Goal: Check status: Check status

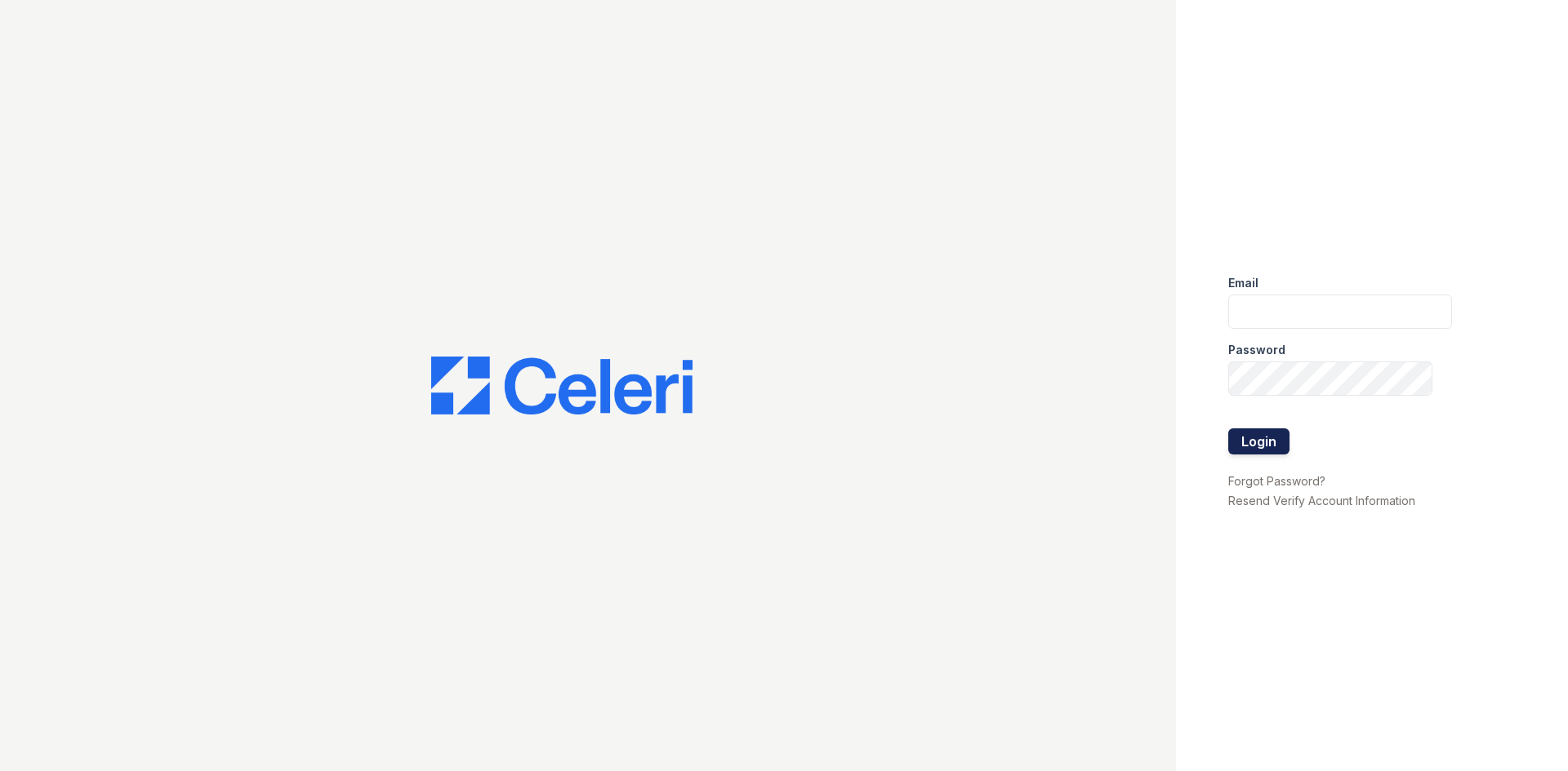
type input "silvercreek.am@cafmanagement.com"
click at [1262, 430] on button "Login" at bounding box center [1259, 442] width 61 height 26
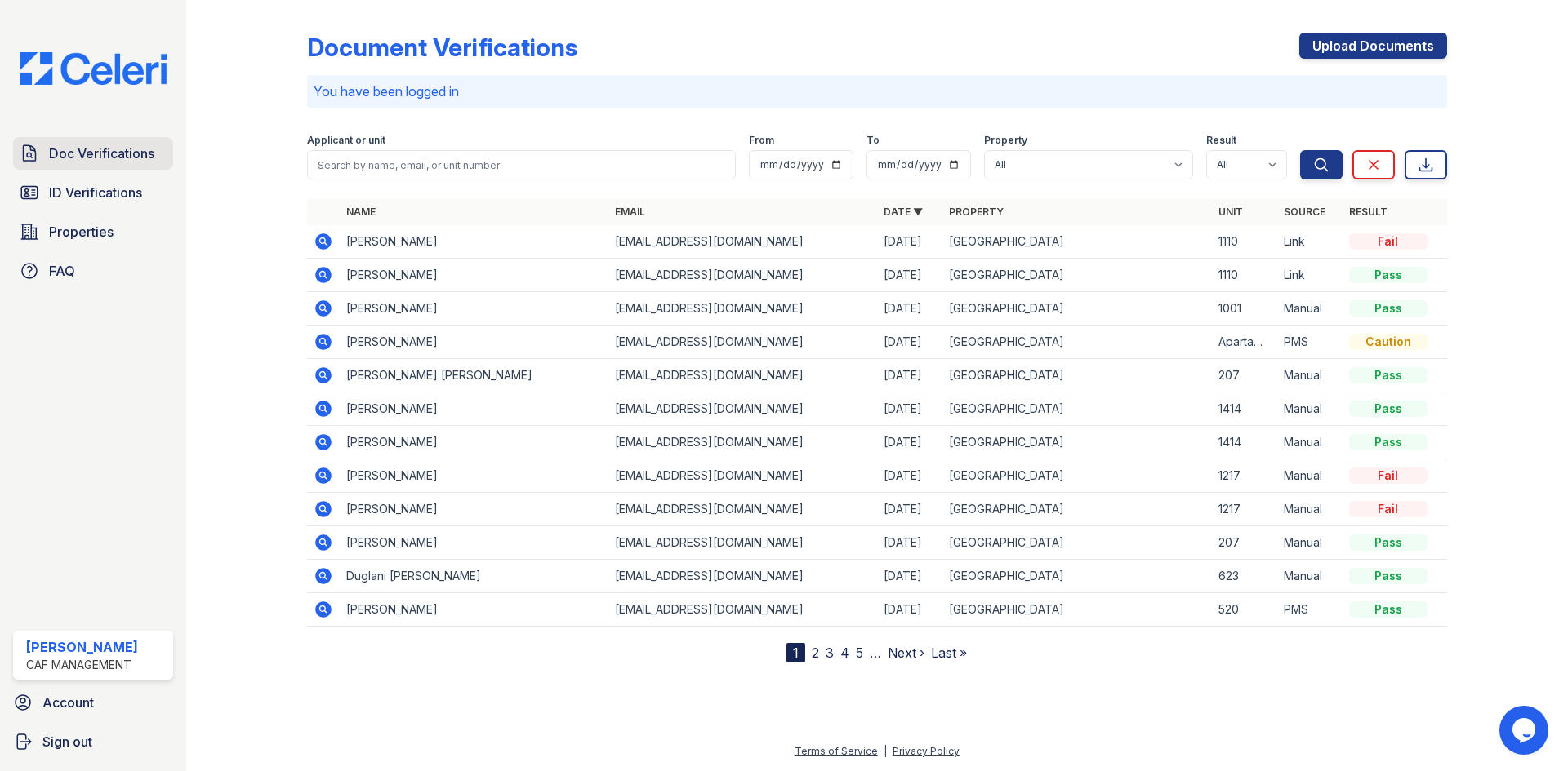
click at [75, 166] on link "Doc Verifications" at bounding box center [93, 153] width 160 height 32
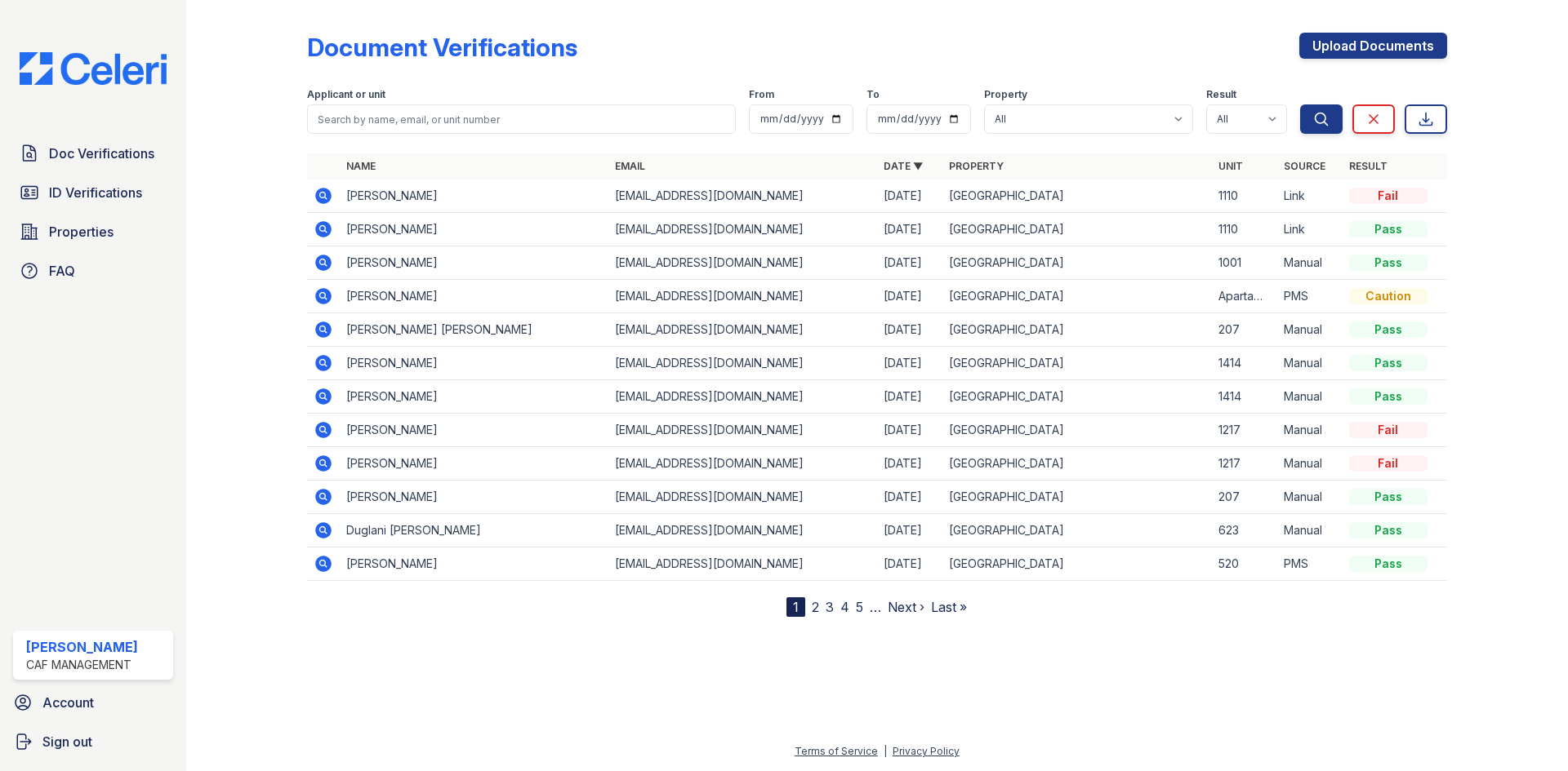
click at [330, 294] on icon at bounding box center [324, 297] width 17 height 17
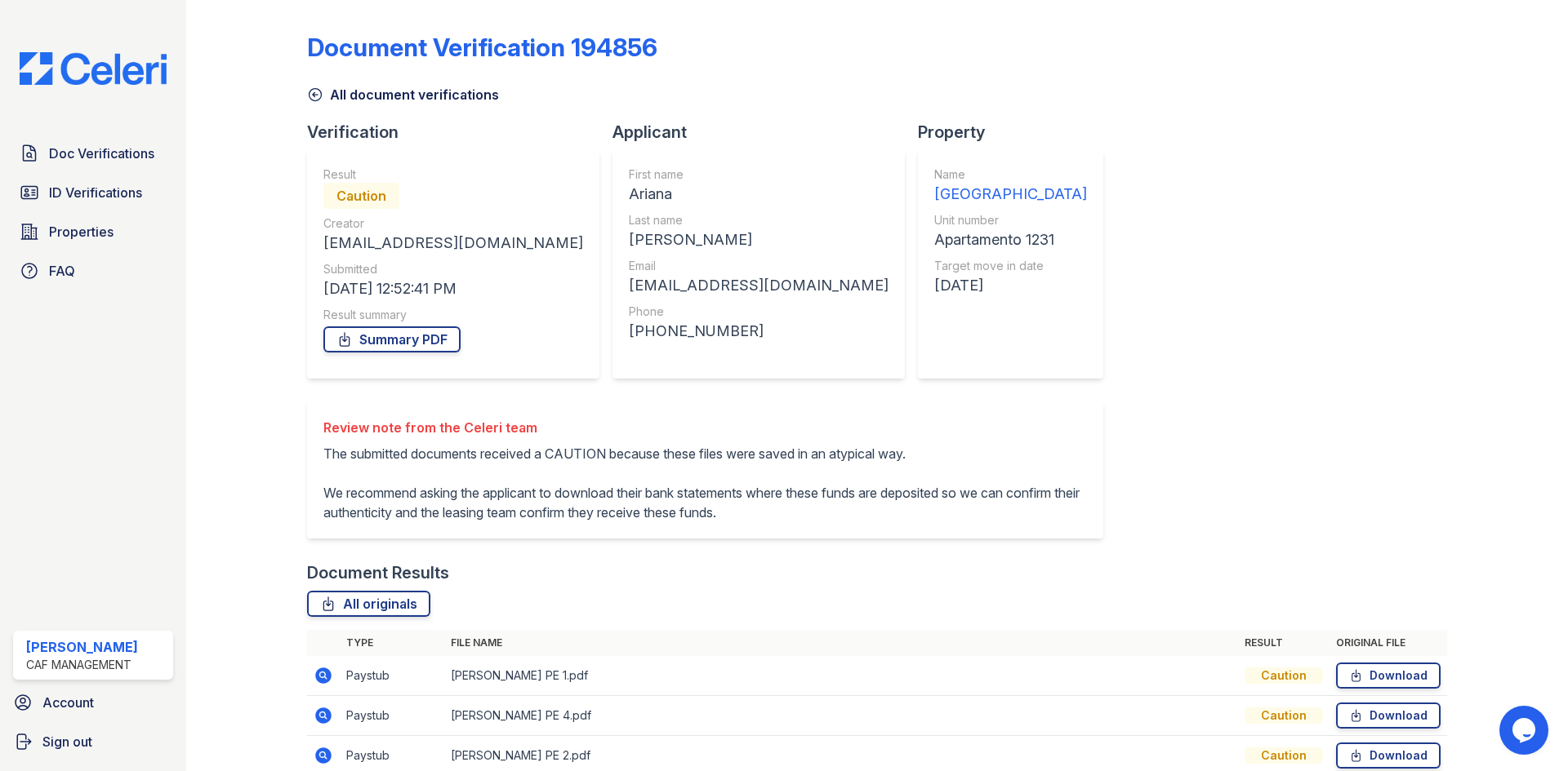
click at [313, 95] on icon at bounding box center [315, 95] width 12 height 12
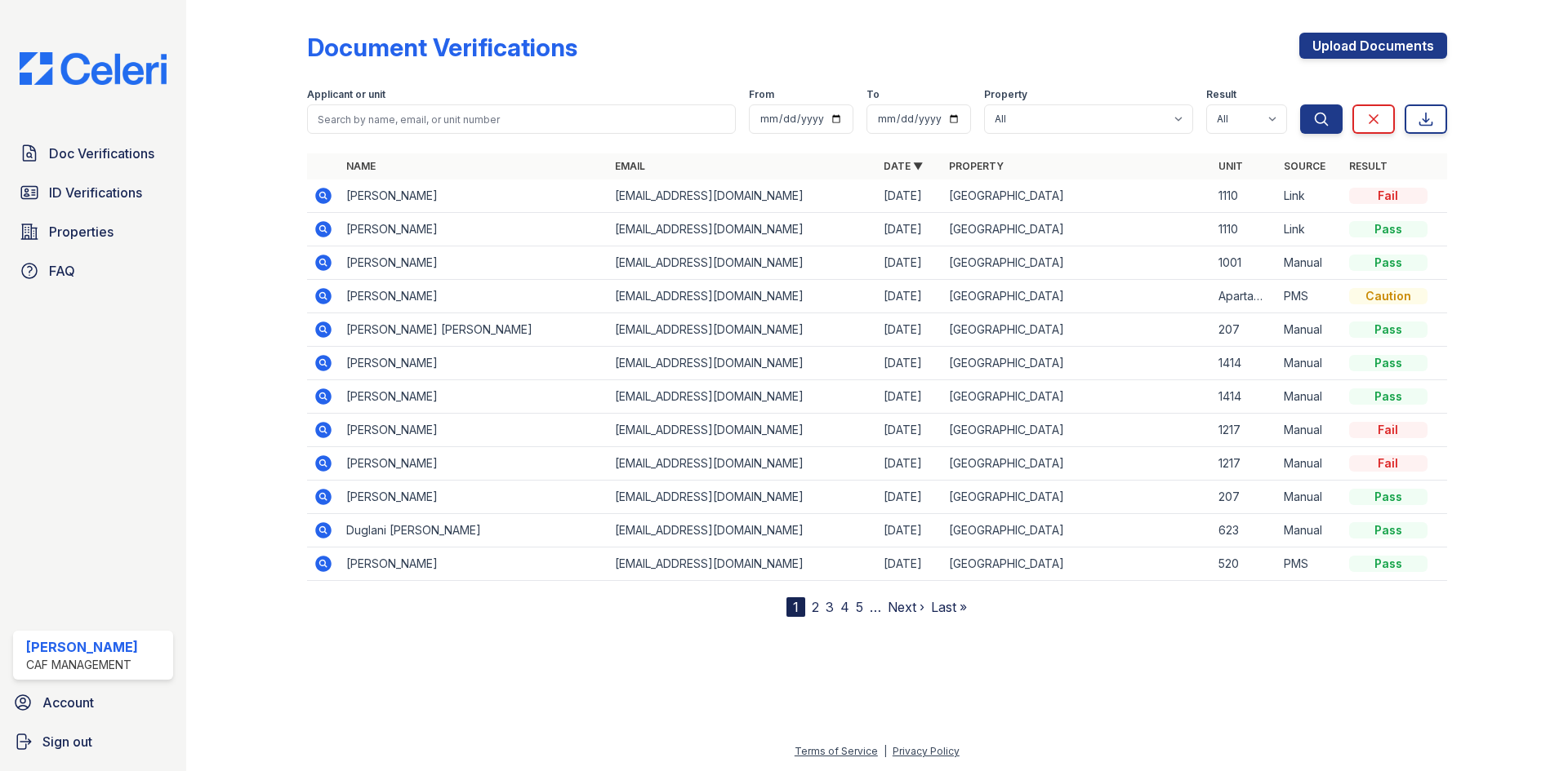
click at [320, 290] on icon at bounding box center [324, 297] width 17 height 17
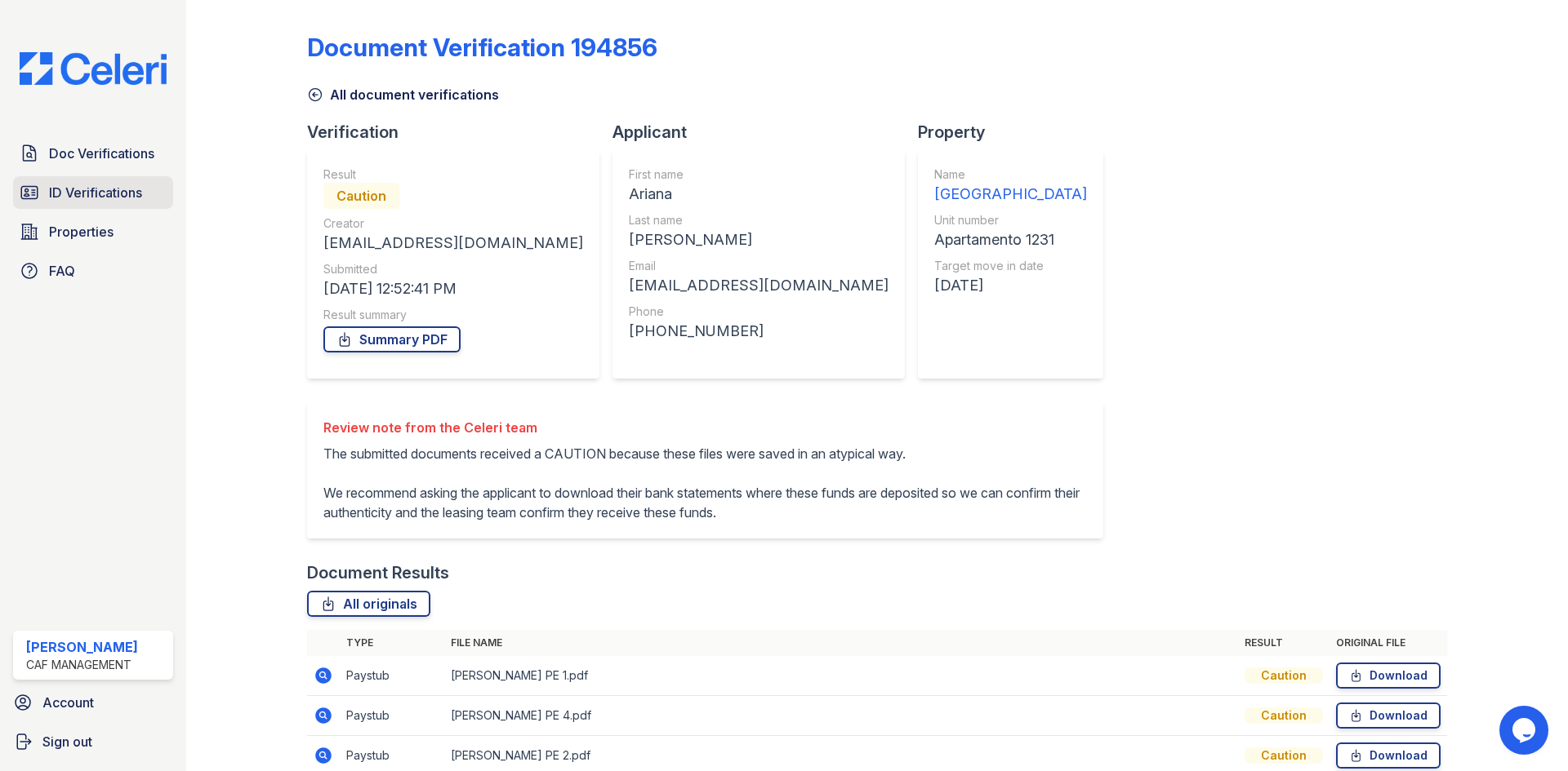
click at [102, 191] on span "ID Verifications" at bounding box center [96, 192] width 93 height 19
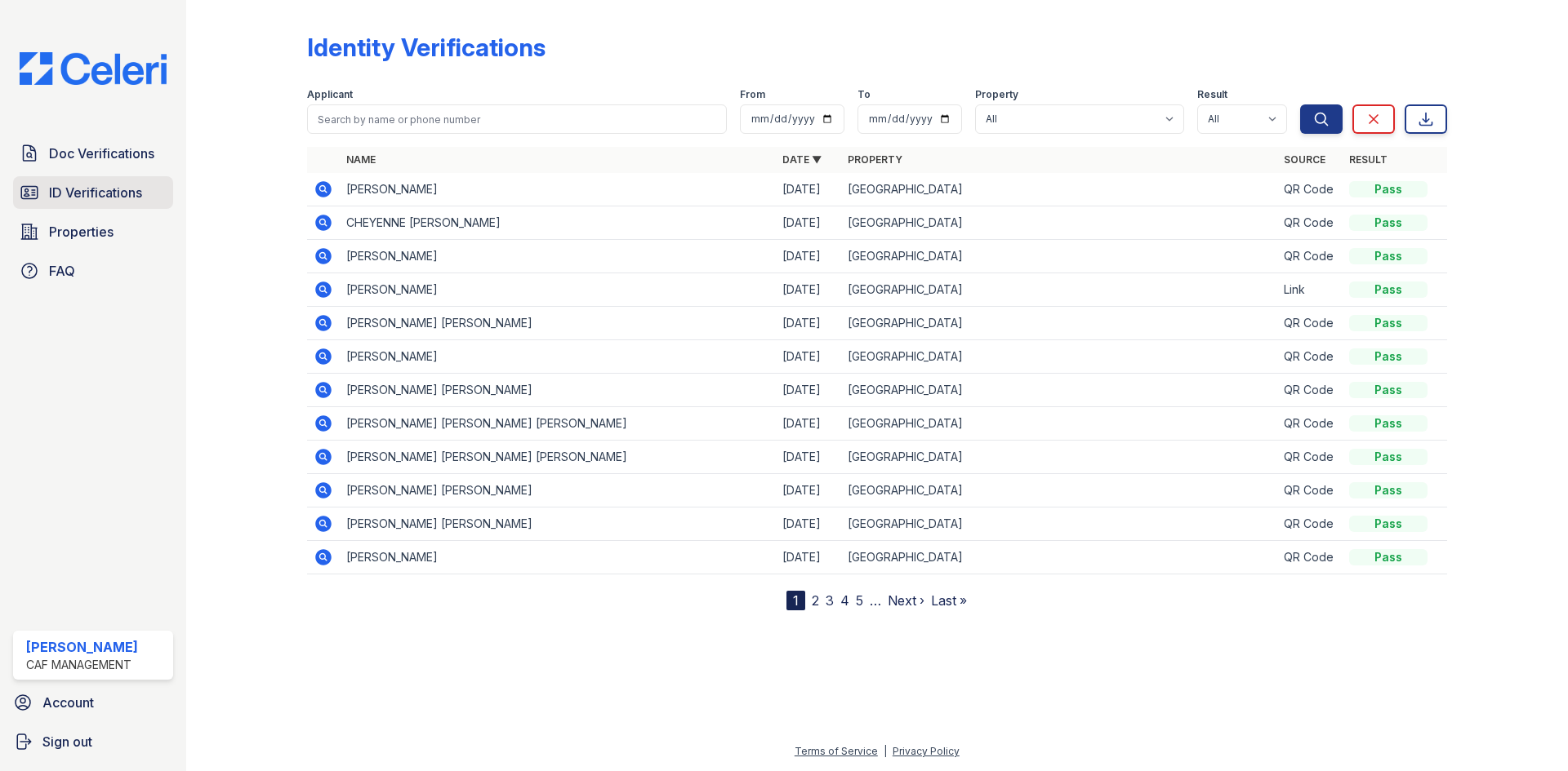
click at [92, 196] on span "ID Verifications" at bounding box center [96, 192] width 93 height 19
click at [105, 187] on span "ID Verifications" at bounding box center [96, 192] width 93 height 19
click at [70, 157] on span "Doc Verifications" at bounding box center [101, 153] width 105 height 19
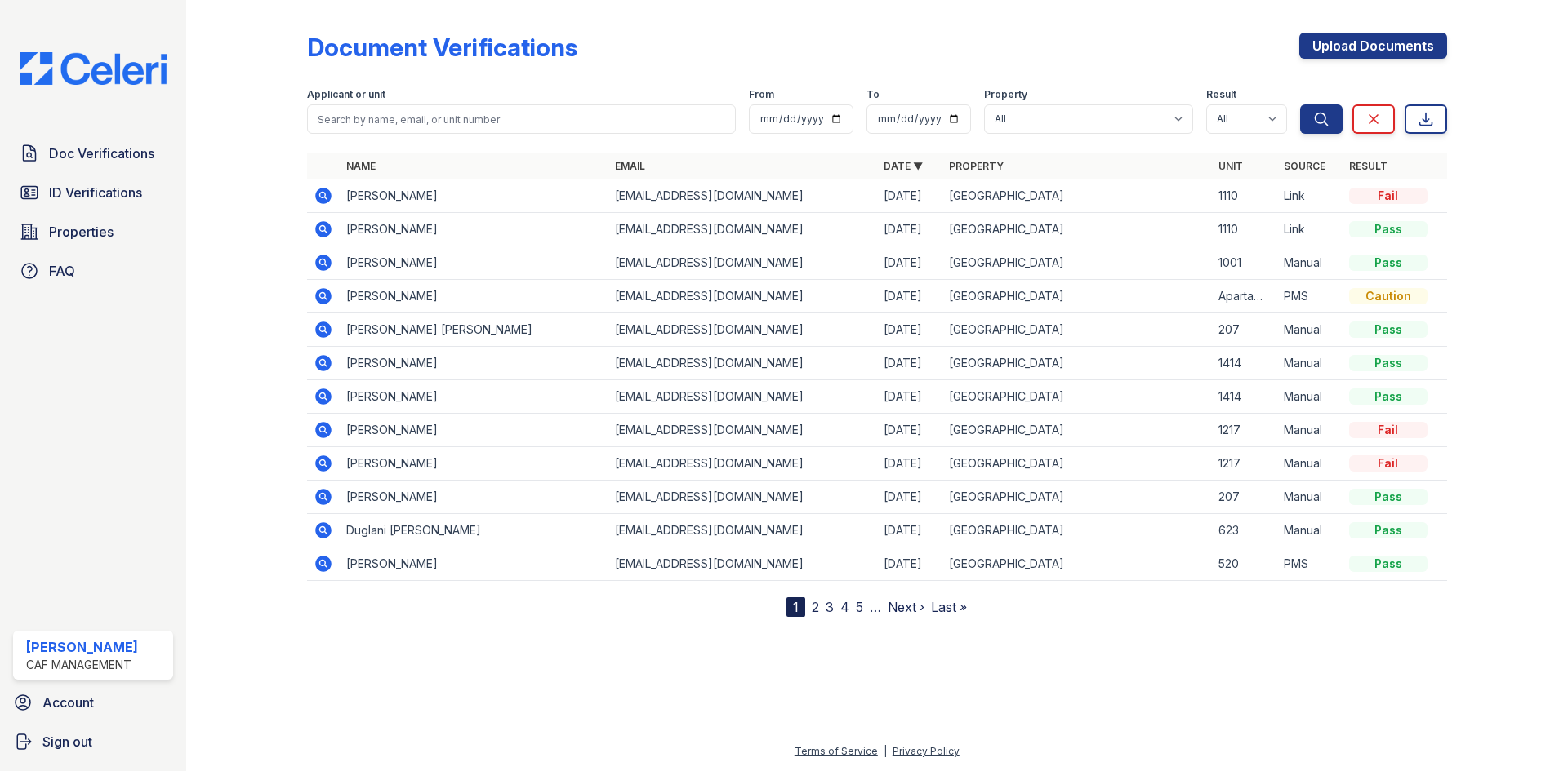
click at [325, 295] on icon at bounding box center [323, 296] width 19 height 19
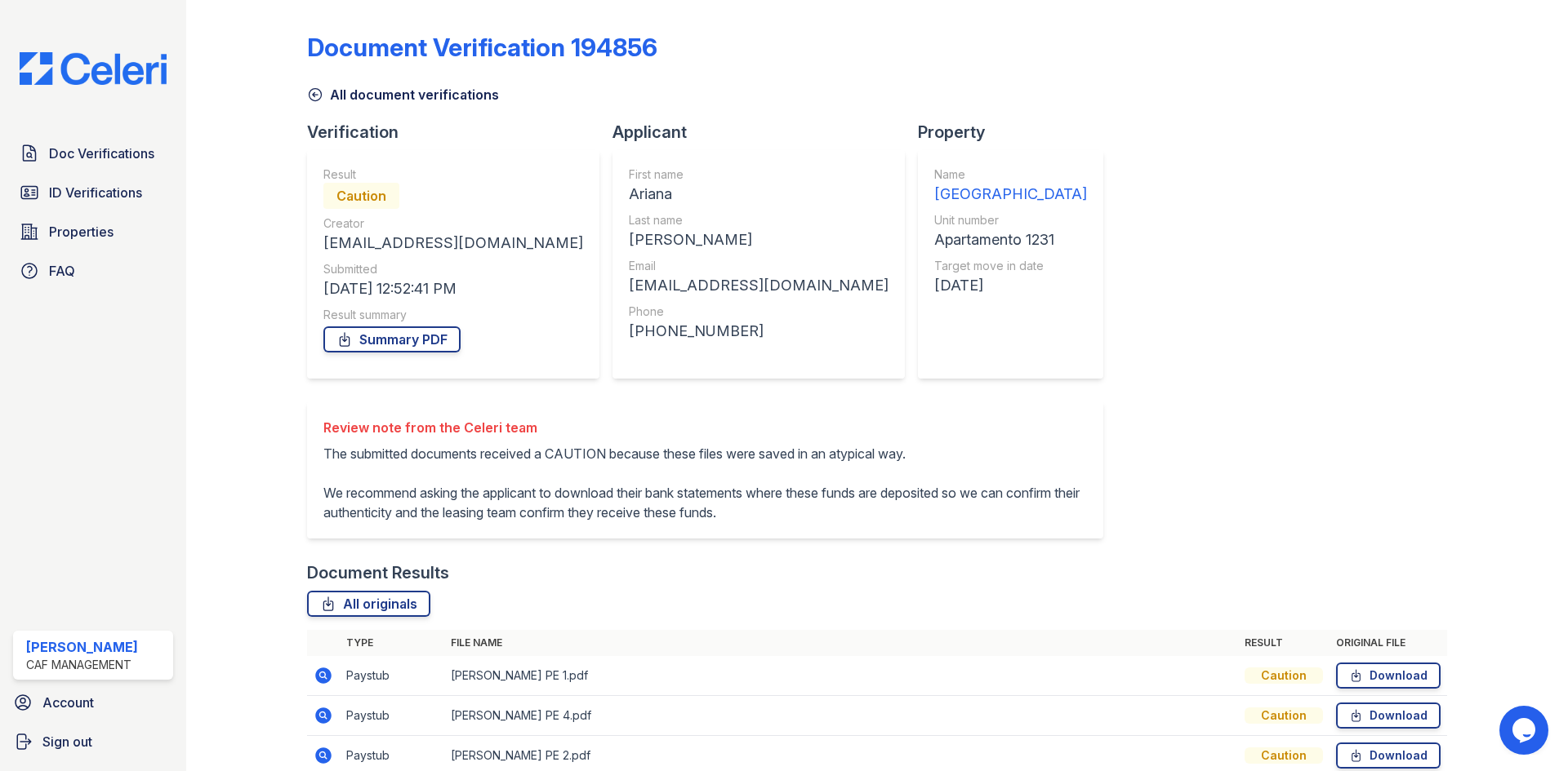
scroll to position [117, 0]
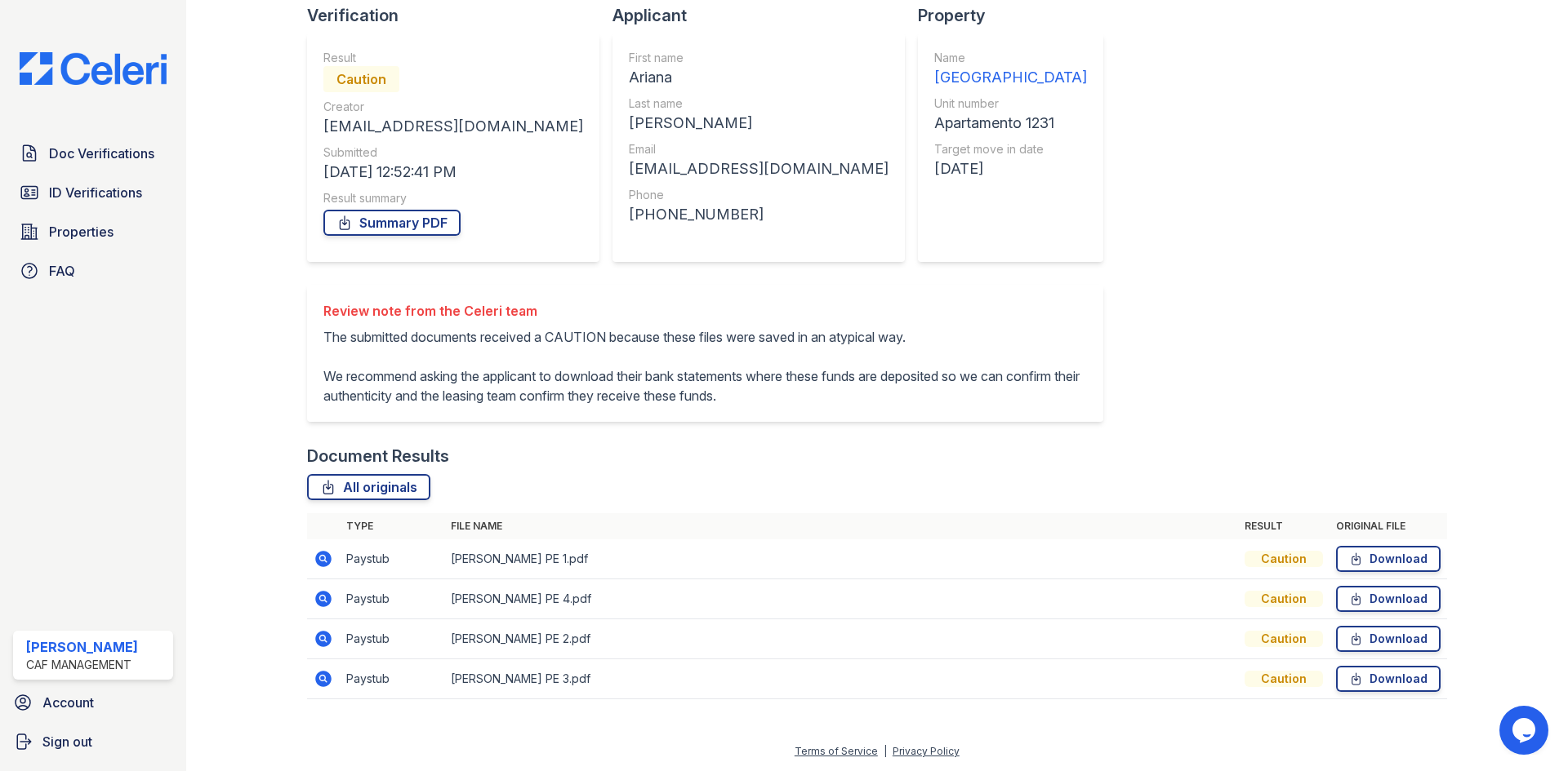
click at [317, 561] on icon at bounding box center [324, 559] width 17 height 17
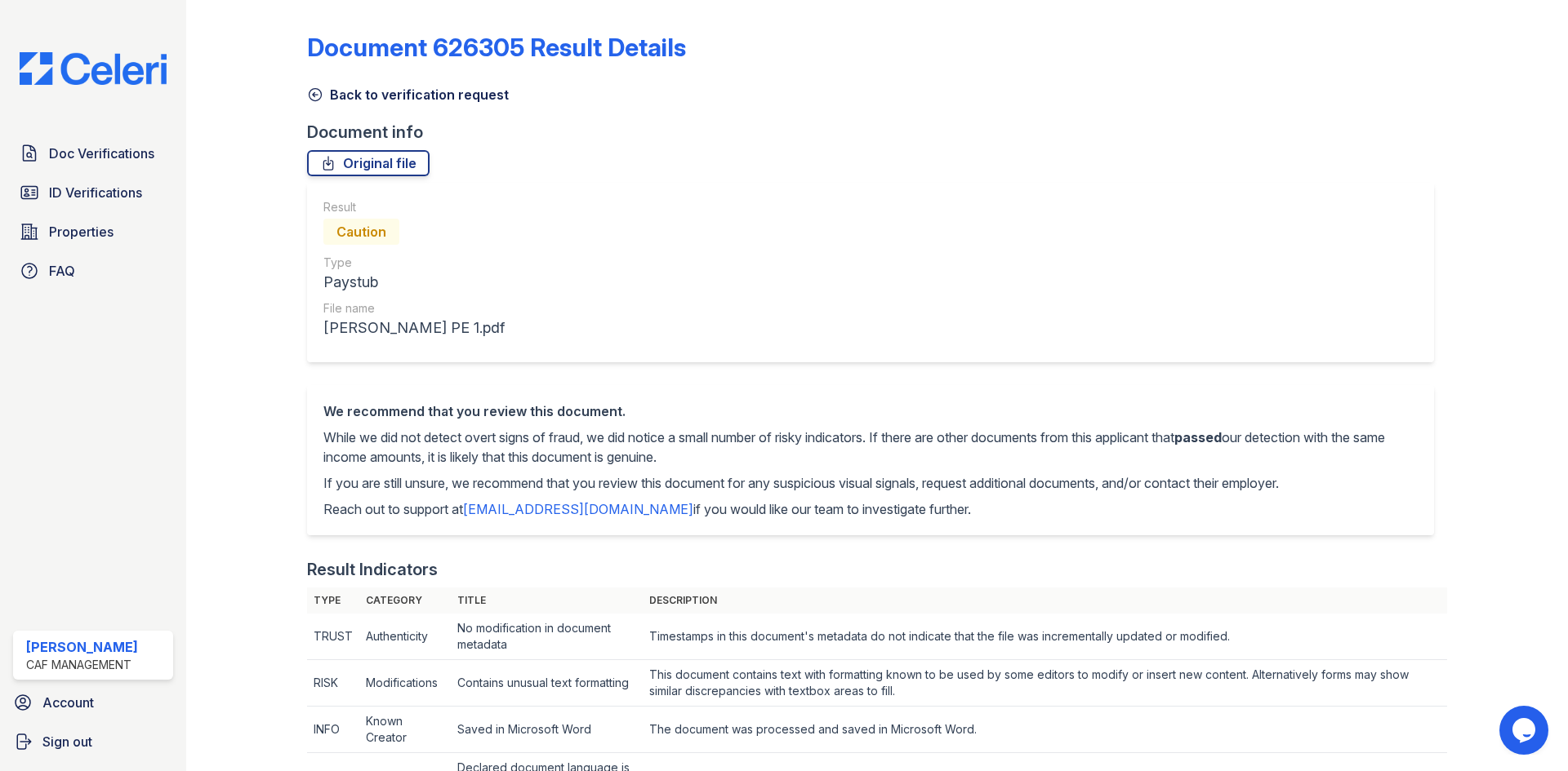
click at [365, 91] on link "Back to verification request" at bounding box center [408, 94] width 201 height 19
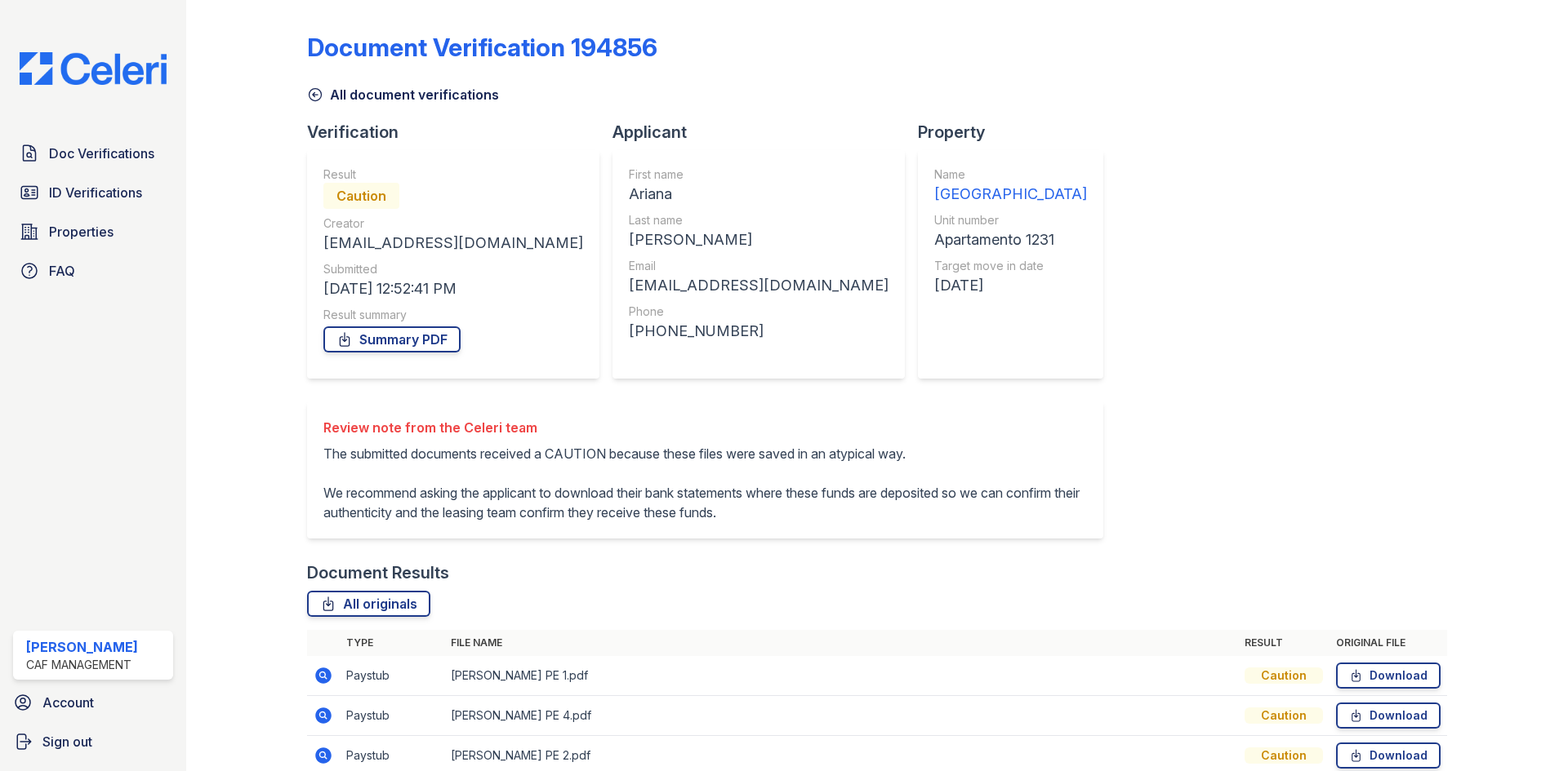
scroll to position [117, 0]
